Goal: Transaction & Acquisition: Download file/media

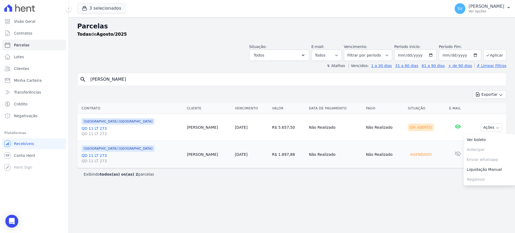
select select
click at [24, 24] on link "Visão Geral" at bounding box center [34, 21] width 64 height 11
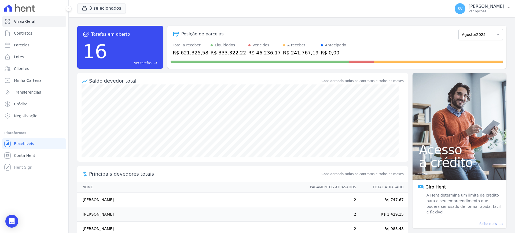
click at [214, 68] on div "Posição de parcelas [GEOGRAPHIC_DATA]/2022 Novembro/2022 Dezembro/2022 [GEOGRAP…" at bounding box center [336, 47] width 339 height 43
click at [469, 4] on p "[PERSON_NAME]" at bounding box center [487, 6] width 36 height 5
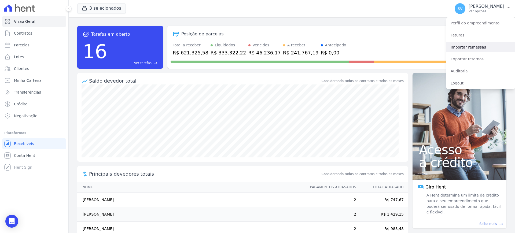
click at [457, 48] on link "Importar remessas" at bounding box center [480, 47] width 69 height 10
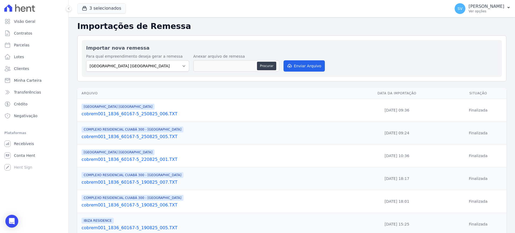
click at [469, 4] on p "[PERSON_NAME]" at bounding box center [487, 6] width 36 height 5
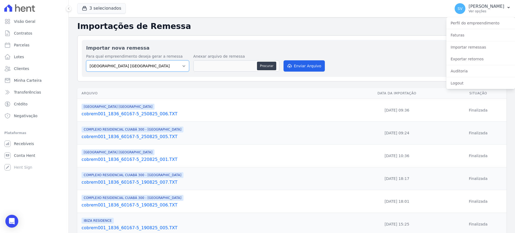
click at [184, 67] on select "[GEOGRAPHIC_DATA] COMPLEXO RESIDENCIAL [GEOGRAPHIC_DATA] 300 - [GEOGRAPHIC_DATA…" at bounding box center [137, 65] width 103 height 11
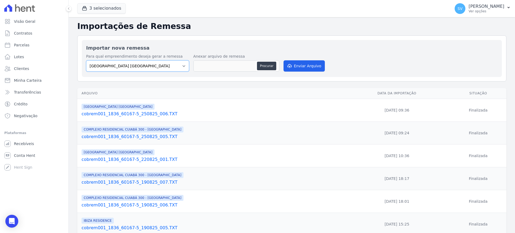
drag, startPoint x: 184, startPoint y: 67, endPoint x: 177, endPoint y: 66, distance: 6.6
click at [182, 67] on select "[GEOGRAPHIC_DATA] COMPLEXO RESIDENCIAL [GEOGRAPHIC_DATA] 300 - [GEOGRAPHIC_DATA…" at bounding box center [137, 65] width 103 height 11
click at [477, 9] on p "[PERSON_NAME]" at bounding box center [487, 6] width 36 height 5
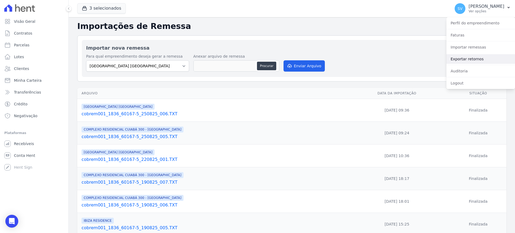
click at [467, 60] on link "Exportar retornos" at bounding box center [480, 59] width 69 height 10
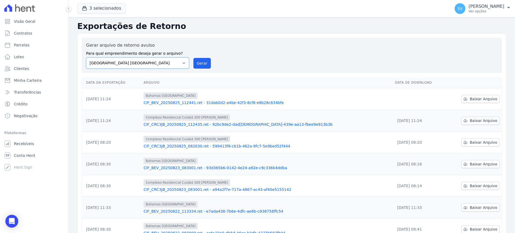
click at [184, 66] on select "[GEOGRAPHIC_DATA] COMPLEXO RESIDENCIAL [GEOGRAPHIC_DATA] 300 - [GEOGRAPHIC_DATA…" at bounding box center [137, 62] width 103 height 11
select select "a999329b-d322-46c5-b2df-9163b092fb9b"
click at [86, 57] on select "[GEOGRAPHIC_DATA] COMPLEXO RESIDENCIAL [GEOGRAPHIC_DATA] 300 - [GEOGRAPHIC_DATA…" at bounding box center [137, 62] width 103 height 11
click at [199, 64] on button "Gerar" at bounding box center [202, 63] width 18 height 11
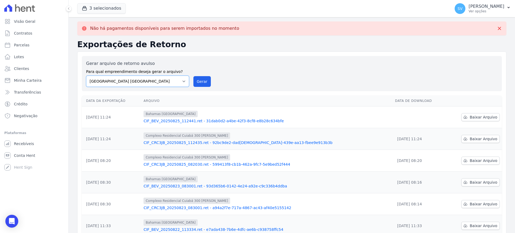
click at [184, 81] on select "[GEOGRAPHIC_DATA] COMPLEXO RESIDENCIAL [GEOGRAPHIC_DATA] 300 - [GEOGRAPHIC_DATA…" at bounding box center [137, 81] width 103 height 11
select select "73a372cd-5640-41c8-aaea-11bd74619c10"
click at [86, 76] on select "[GEOGRAPHIC_DATA] COMPLEXO RESIDENCIAL [GEOGRAPHIC_DATA] 300 - [GEOGRAPHIC_DATA…" at bounding box center [137, 81] width 103 height 11
click at [199, 80] on button "Gerar" at bounding box center [202, 81] width 18 height 11
click at [287, 77] on div "Gerar arquivo de retorno avulso Para qual empreendimento deseja gerar o arquivo…" at bounding box center [292, 73] width 412 height 27
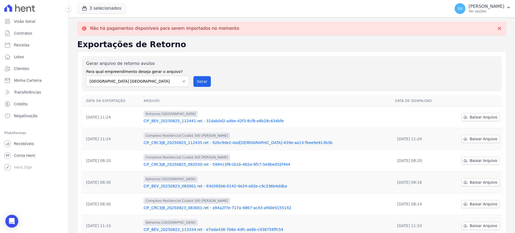
click at [174, 121] on link "CIF_BEV_20250825_112441.ret - 31dab0d2-a4be-42f3-8cf8-e8b28c634bfe" at bounding box center [267, 120] width 247 height 5
click at [484, 118] on span "Baixar Arquivo" at bounding box center [484, 117] width 28 height 5
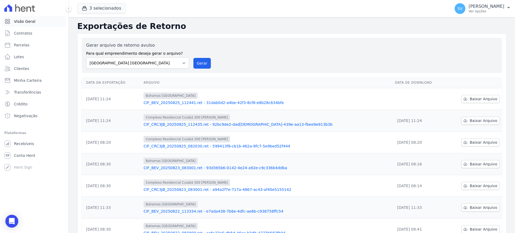
click at [25, 21] on span "Visão Geral" at bounding box center [24, 21] width 21 height 5
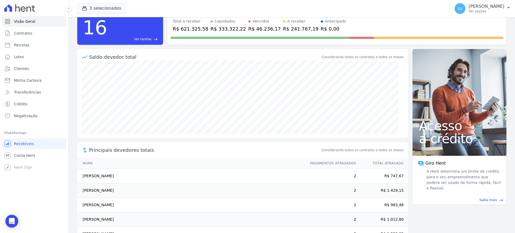
scroll to position [41, 0]
